Goal: Check status

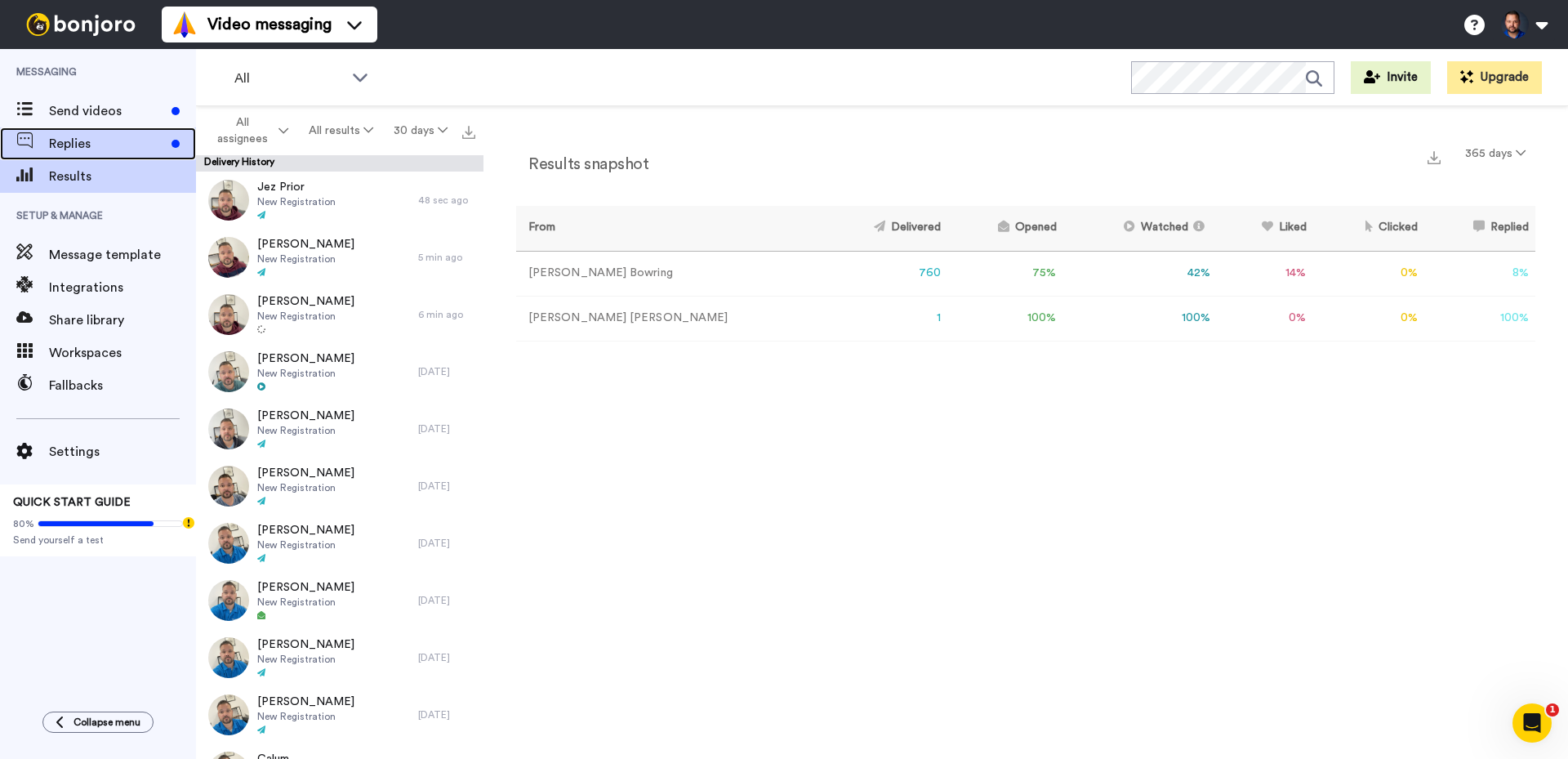
click at [146, 133] on div "Replies" at bounding box center [98, 143] width 196 height 33
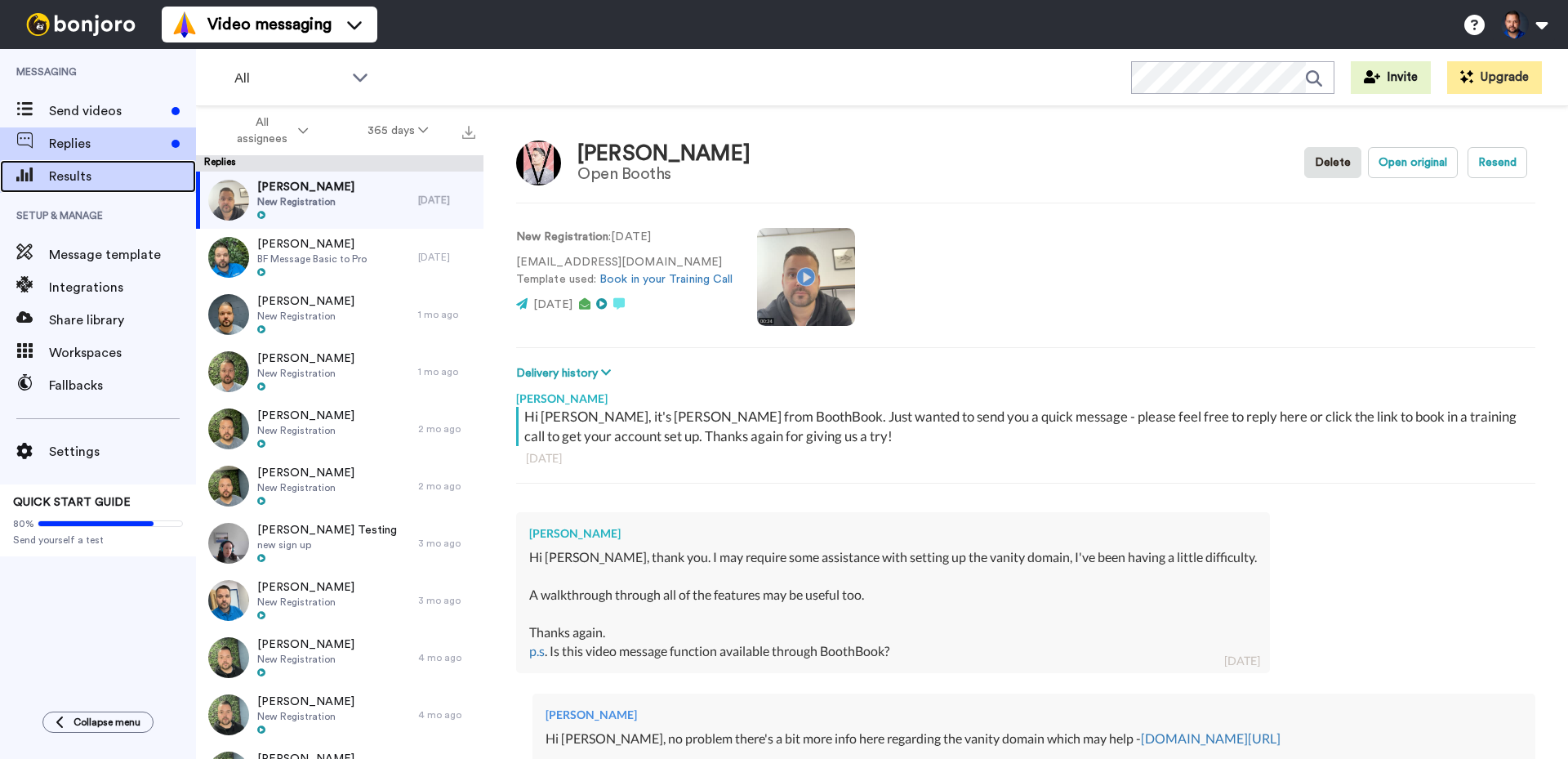
click at [123, 167] on span "Results" at bounding box center [122, 176] width 147 height 19
